Goal: Task Accomplishment & Management: Use online tool/utility

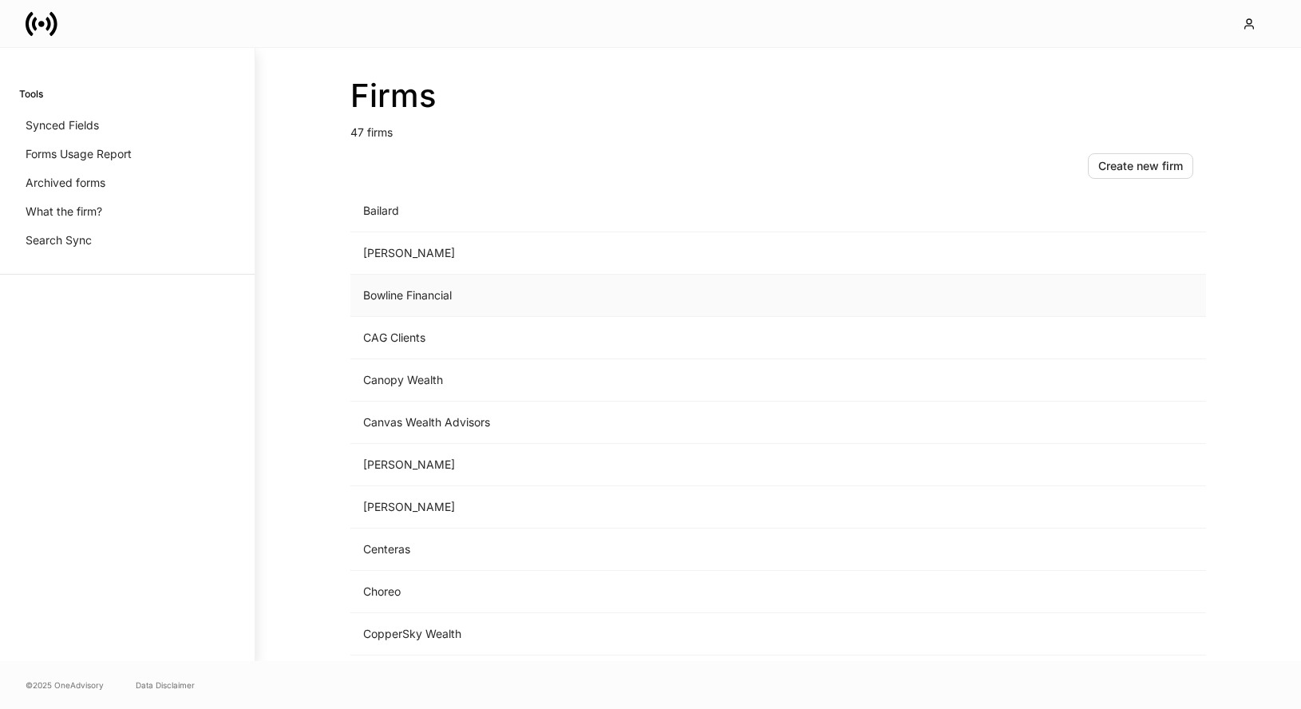
scroll to position [686, 0]
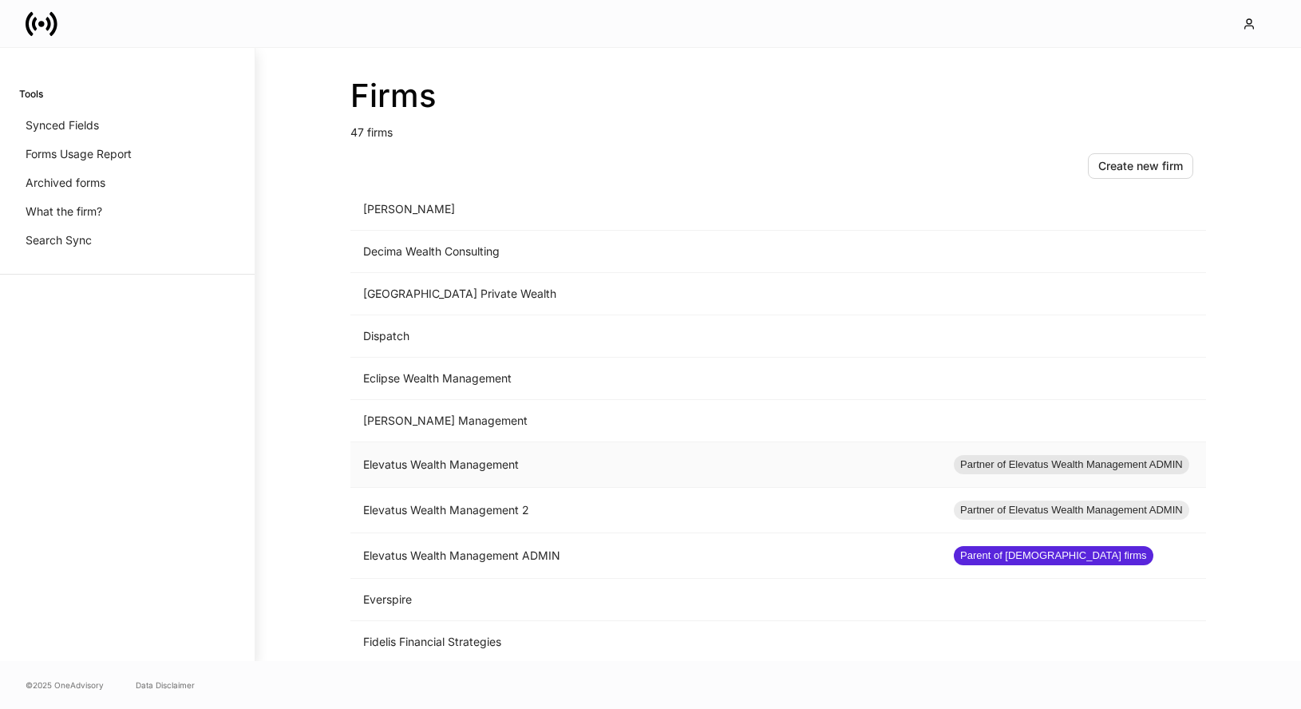
click at [524, 467] on td "Elevatus Wealth Management" at bounding box center [645, 464] width 591 height 45
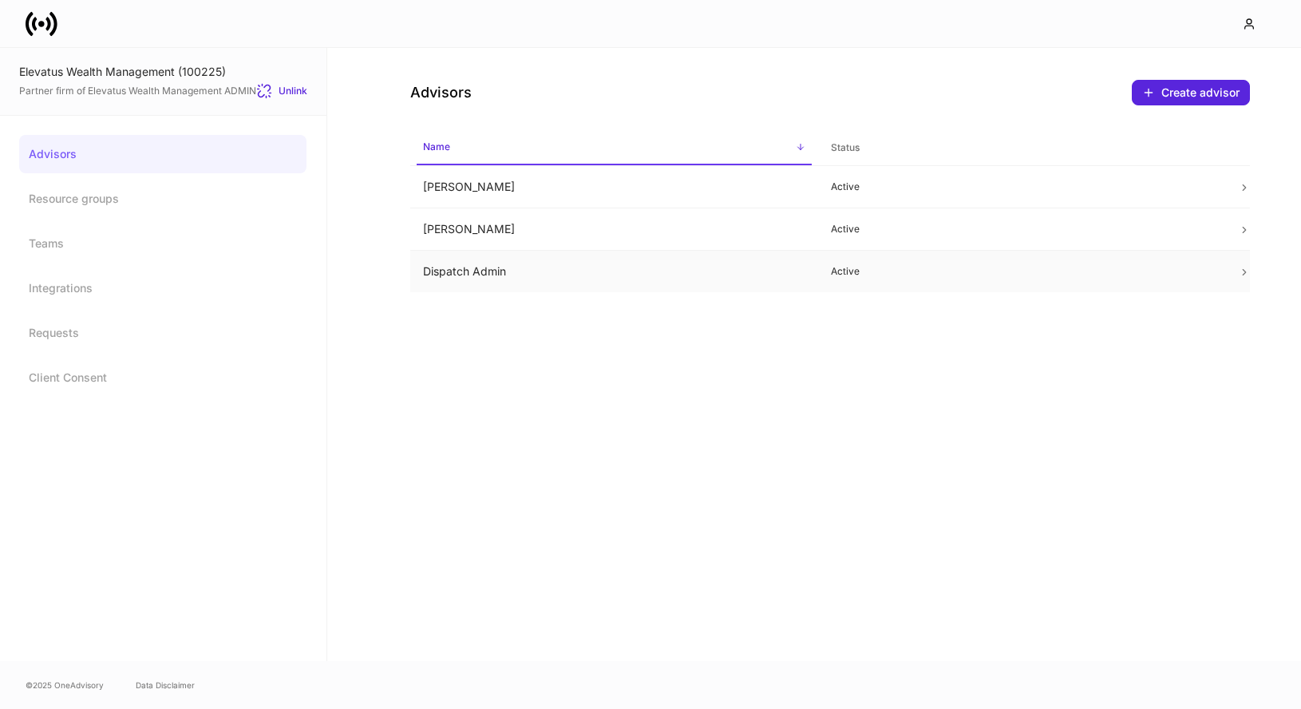
click at [476, 271] on td "Dispatch Admin" at bounding box center [614, 272] width 408 height 42
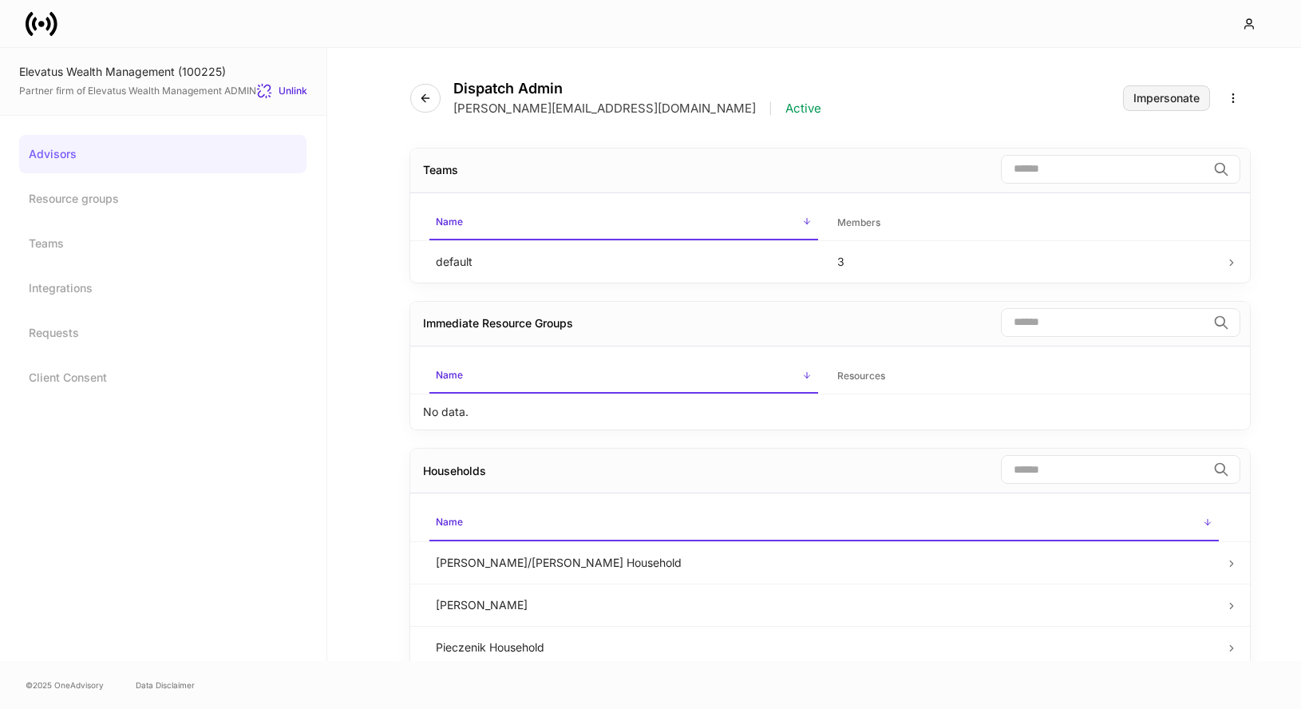
click at [1145, 109] on button "Impersonate" at bounding box center [1166, 98] width 87 height 26
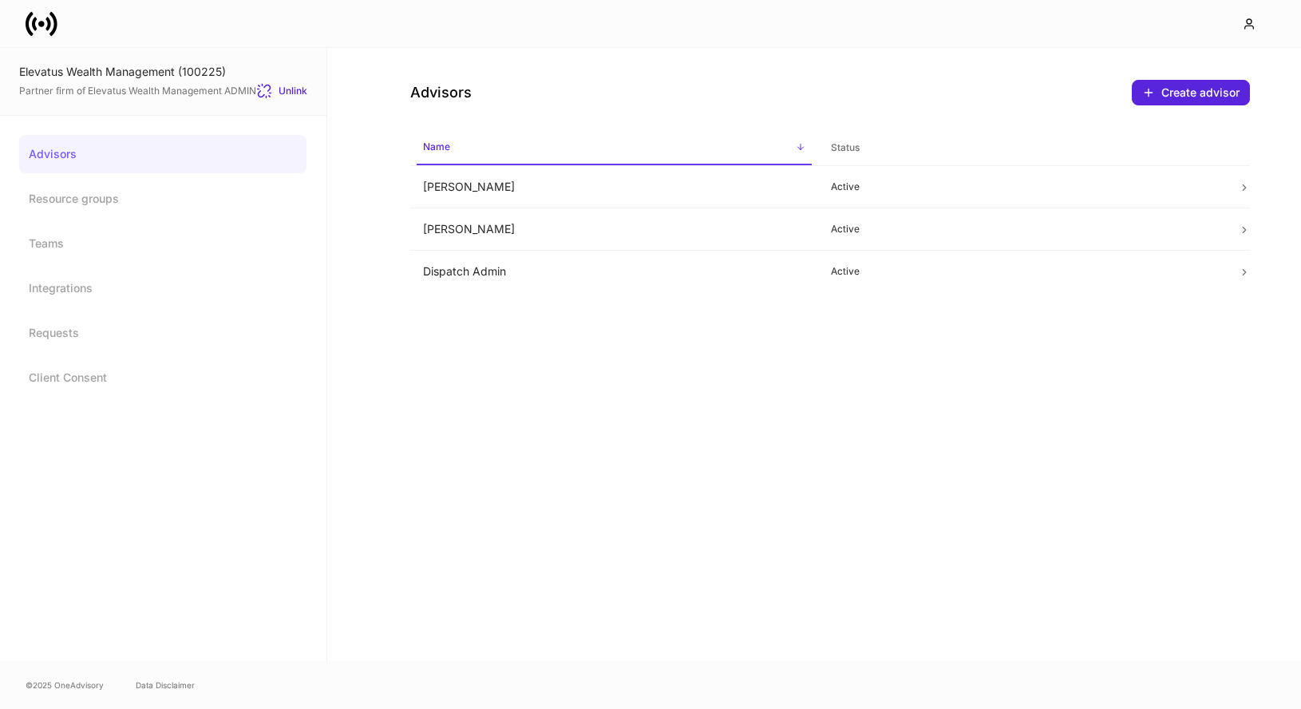
click at [44, 30] on icon at bounding box center [42, 24] width 32 height 32
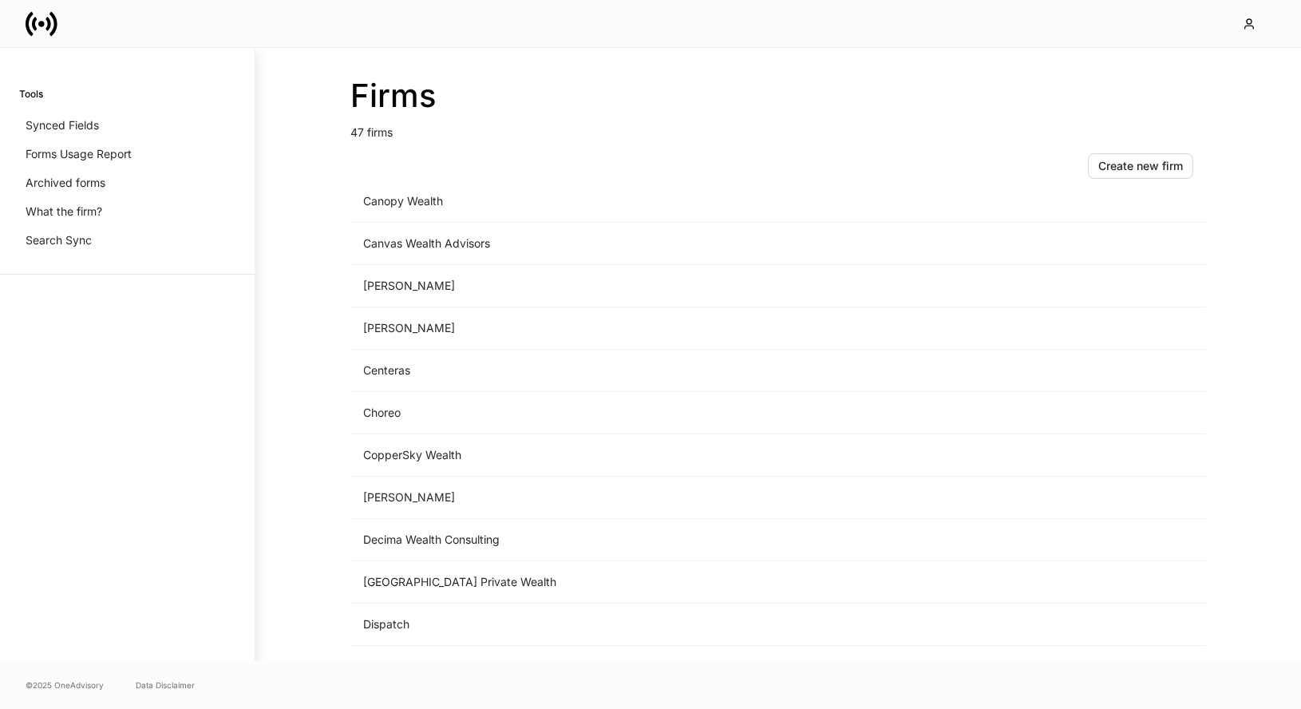
scroll to position [800, 0]
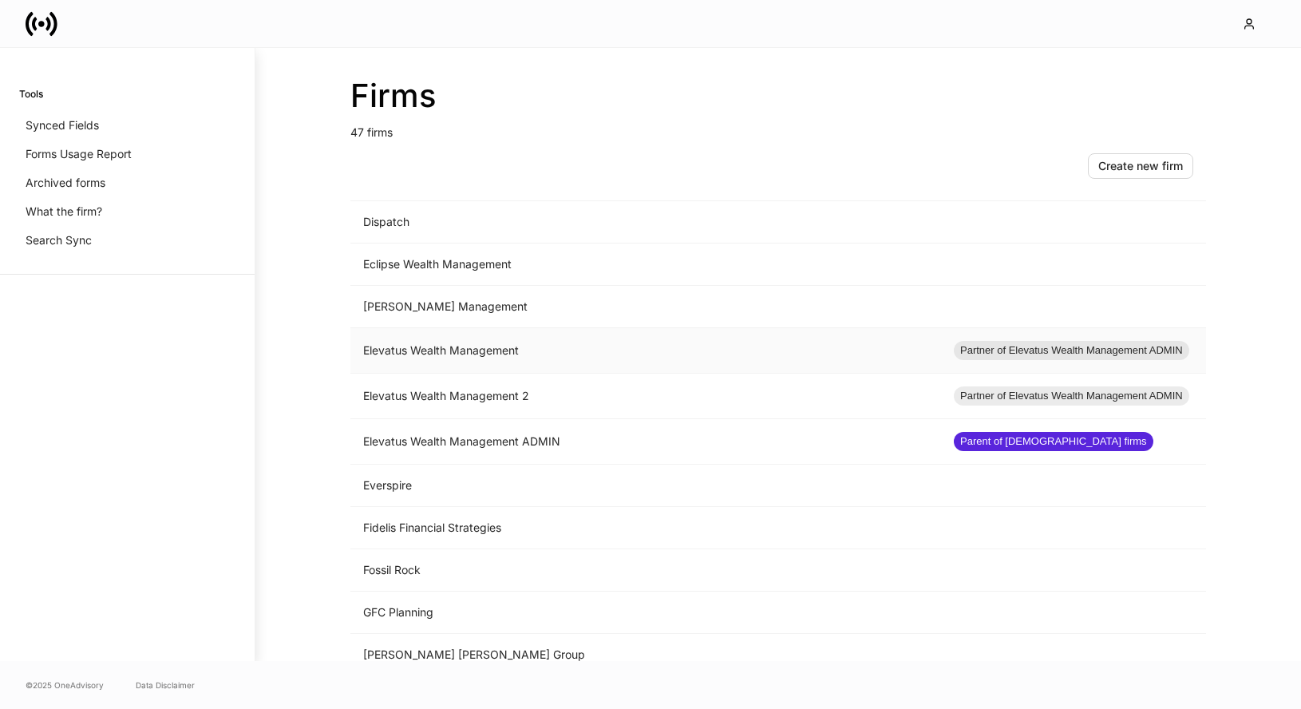
click at [608, 352] on td "Elevatus Wealth Management" at bounding box center [645, 350] width 591 height 45
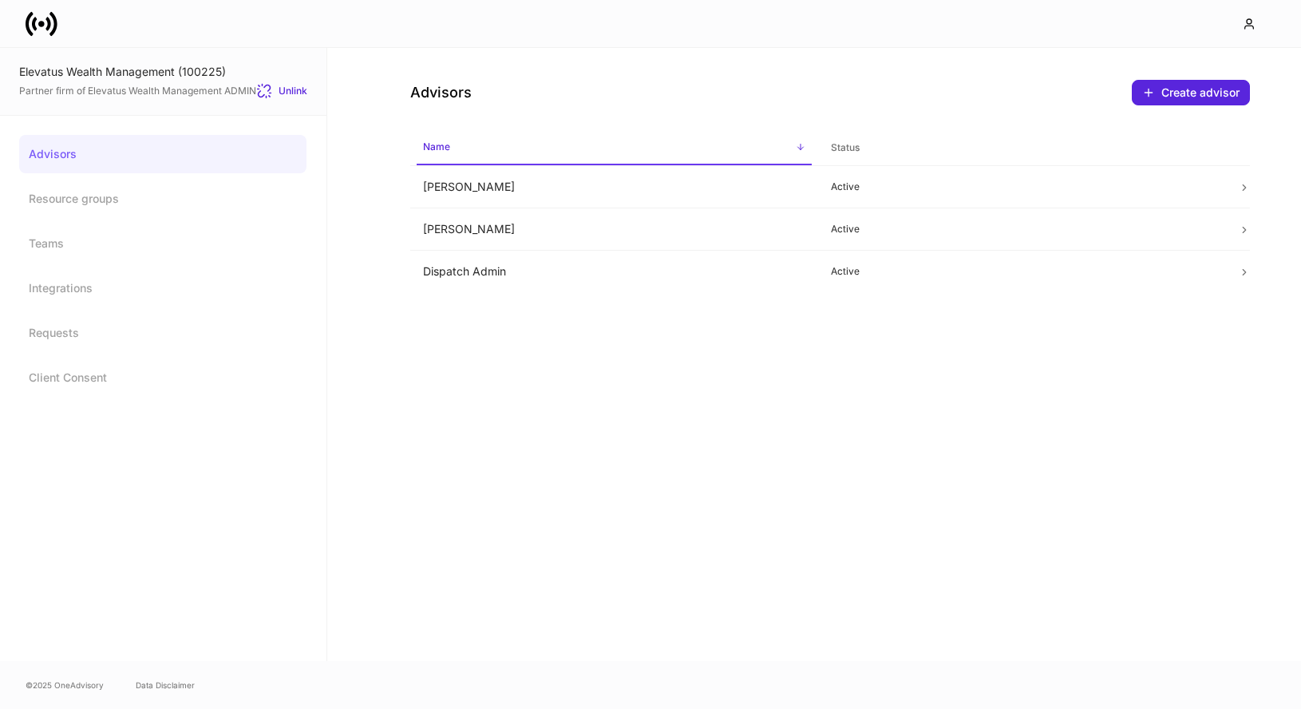
click at [33, 35] on icon at bounding box center [42, 24] width 32 height 32
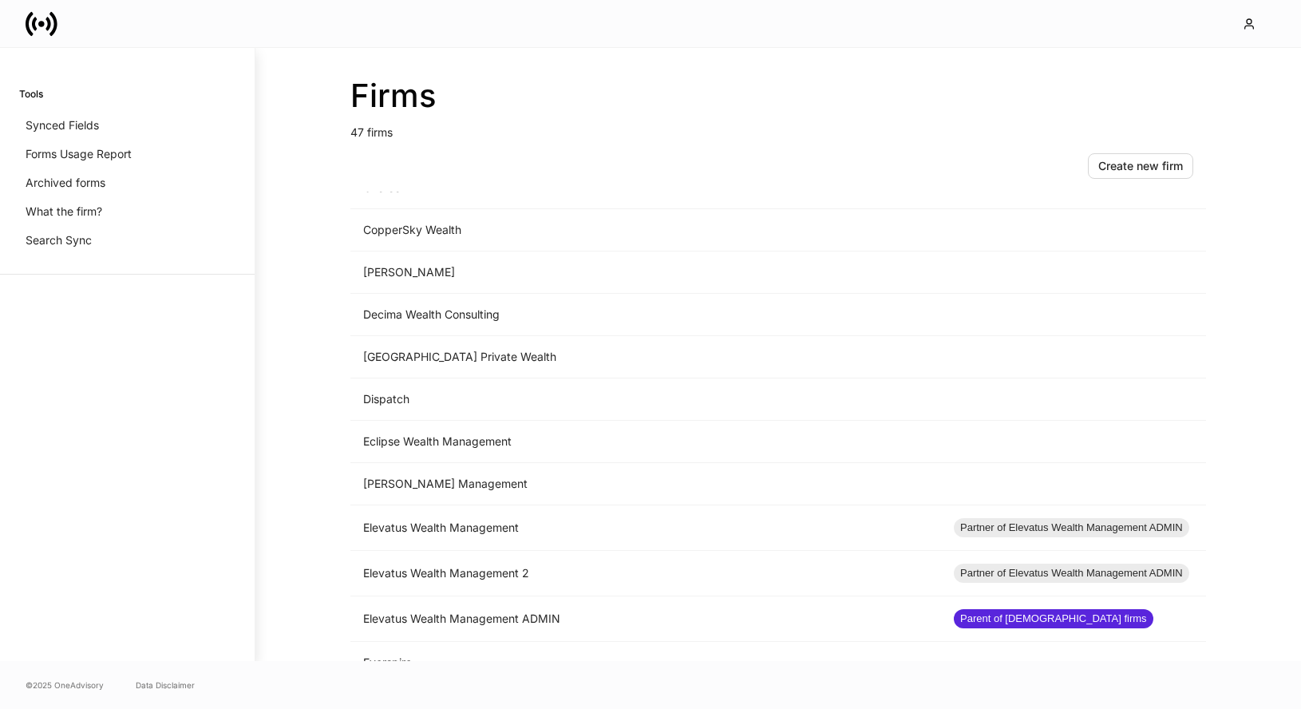
scroll to position [790, 0]
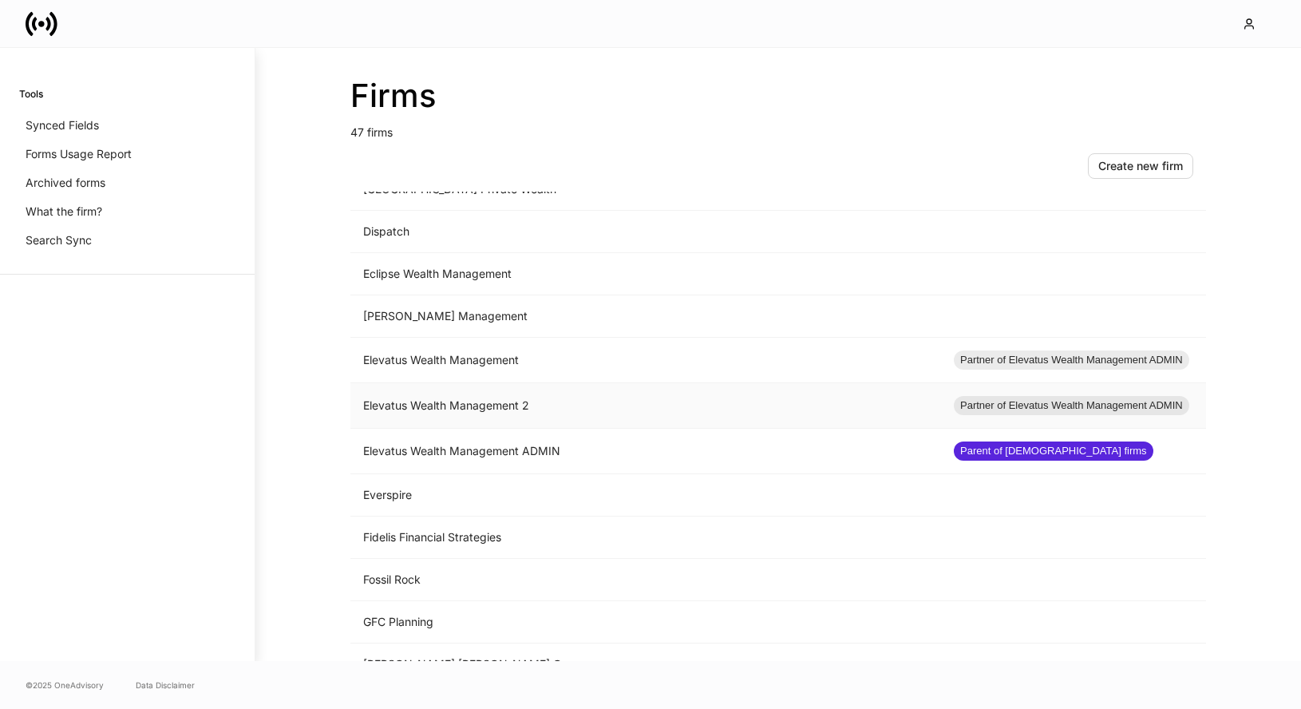
click at [573, 398] on td "Elevatus Wealth Management 2" at bounding box center [645, 405] width 591 height 45
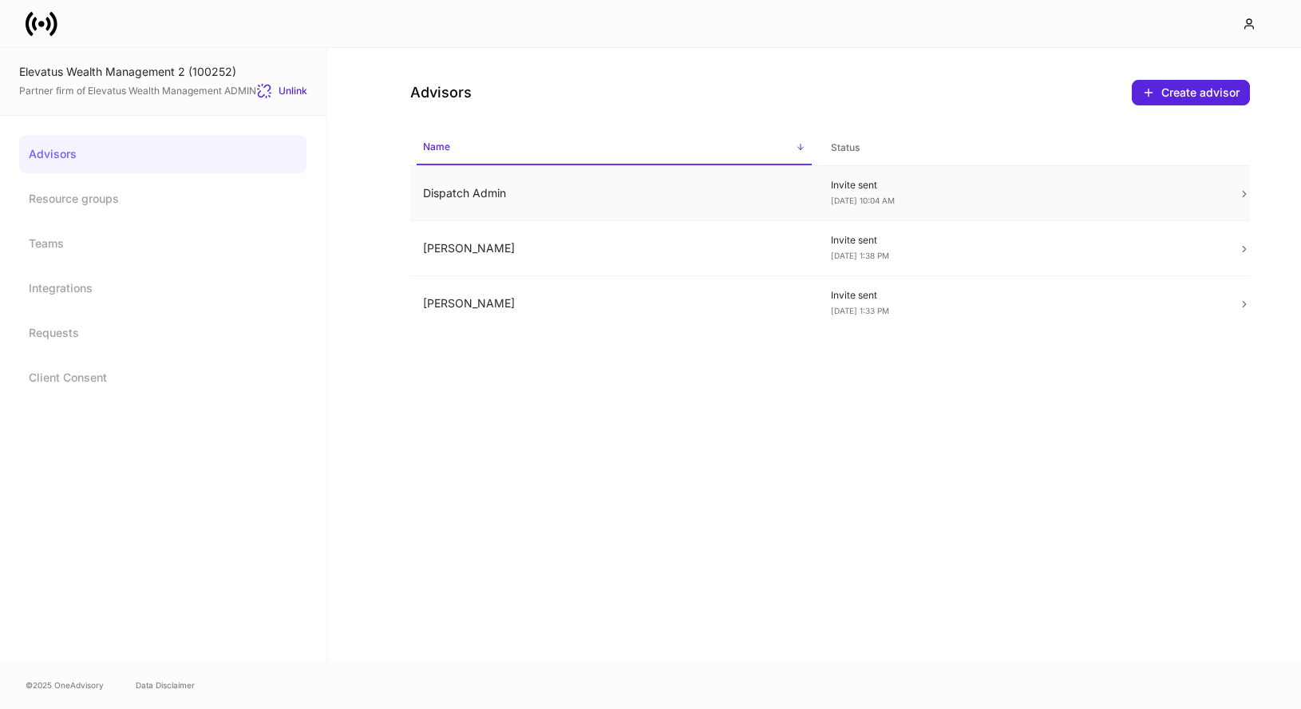
click at [535, 180] on td "Dispatch Admin" at bounding box center [614, 193] width 408 height 55
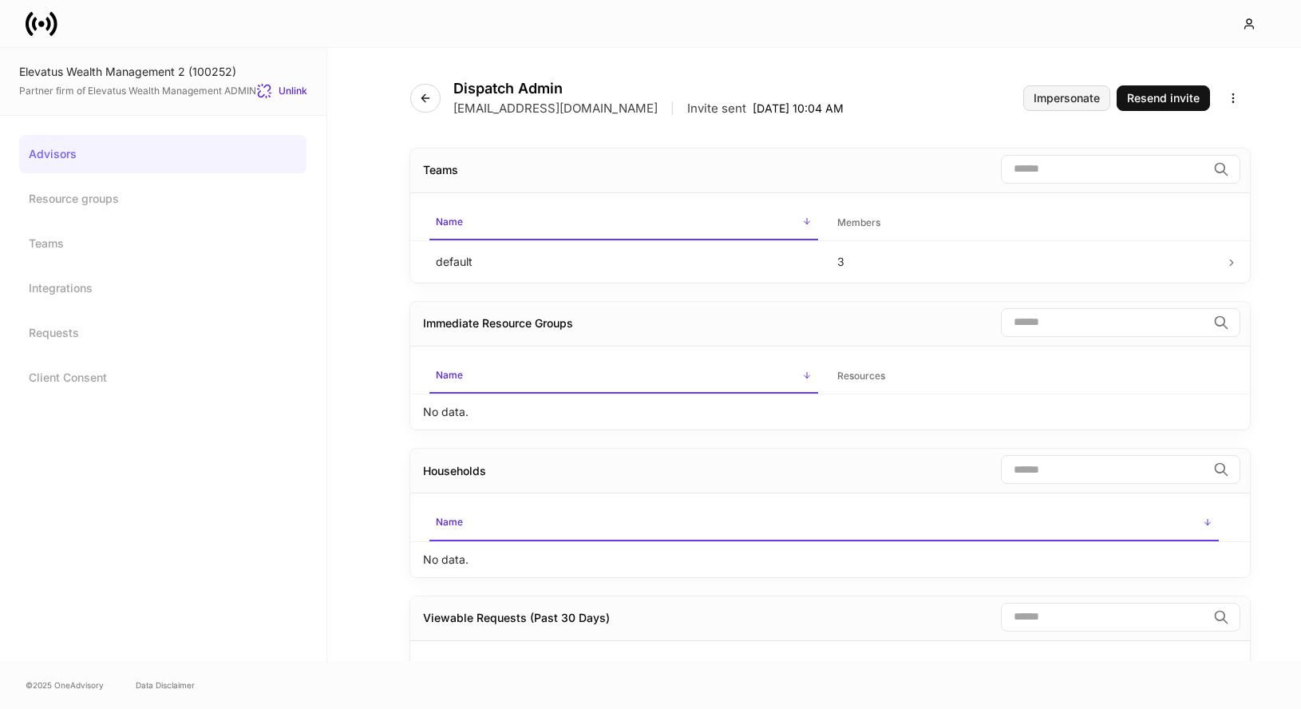
click at [1088, 96] on div "Impersonate" at bounding box center [1067, 98] width 66 height 11
